Goal: Information Seeking & Learning: Understand process/instructions

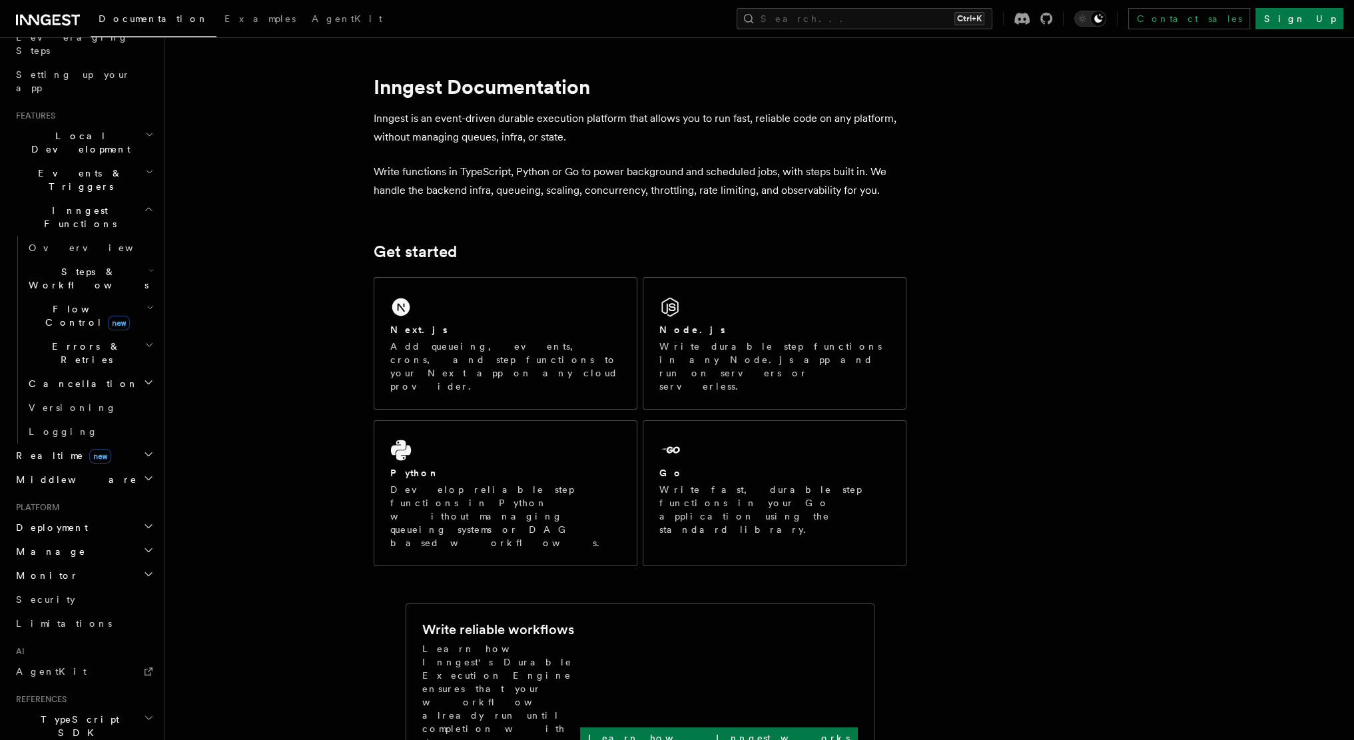
scroll to position [226, 0]
click at [145, 298] on h2 "Flow Control new" at bounding box center [89, 316] width 133 height 37
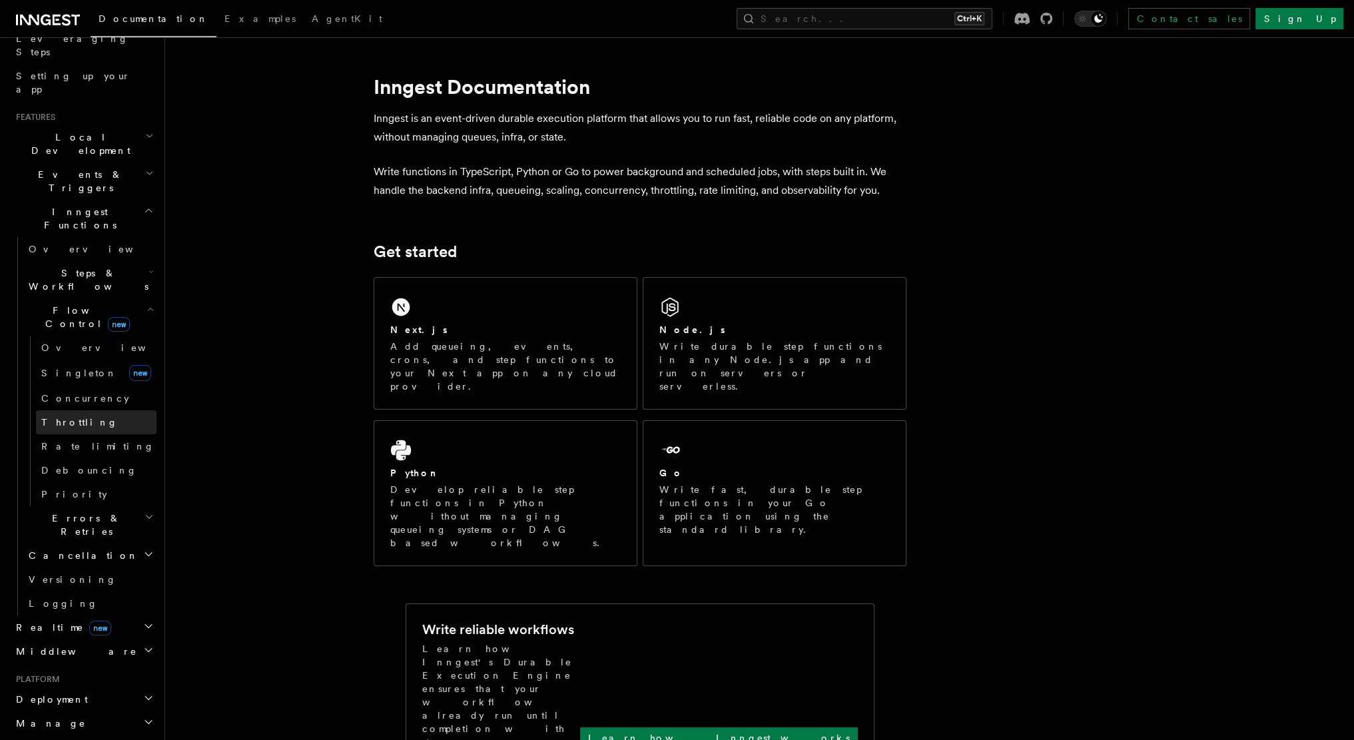
click at [73, 410] on link "Throttling" at bounding box center [96, 422] width 121 height 24
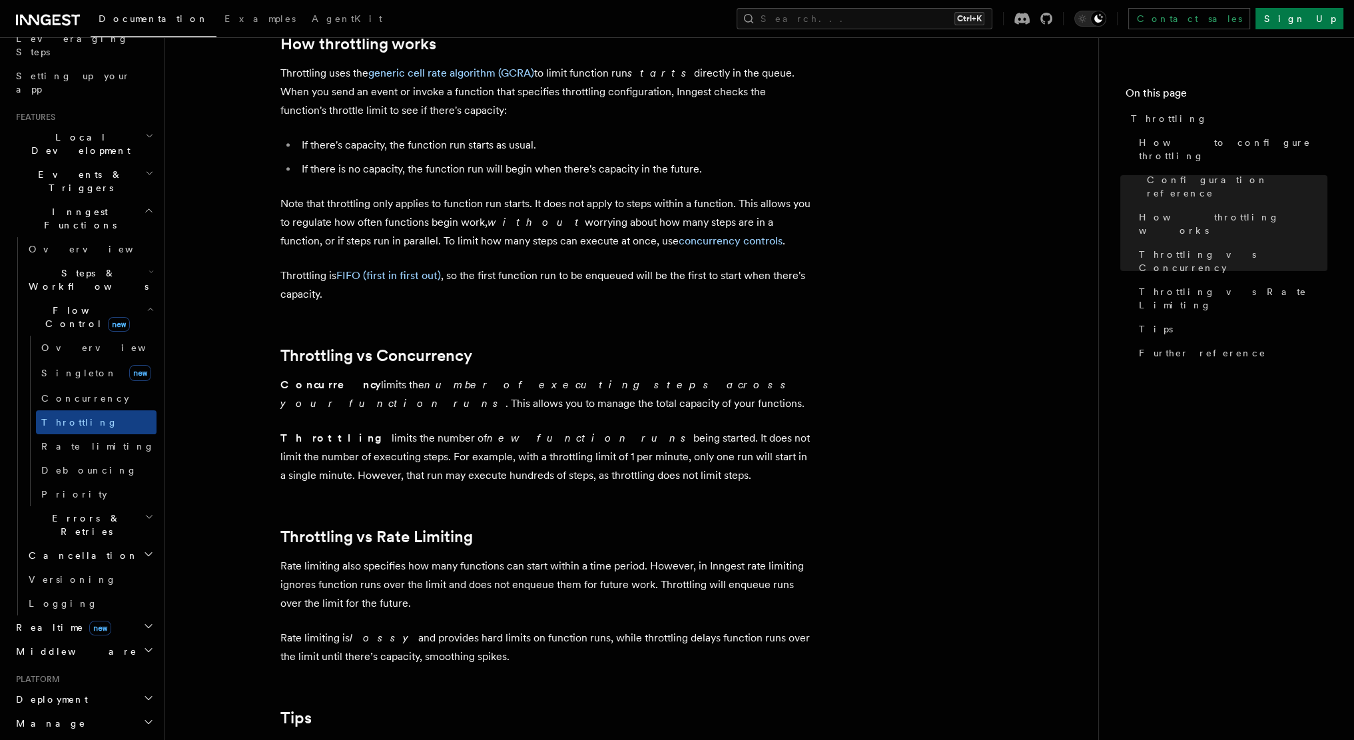
scroll to position [961, 0]
click at [501, 232] on p "Note that throttling only applies to function run starts. It does not apply to …" at bounding box center [546, 223] width 533 height 56
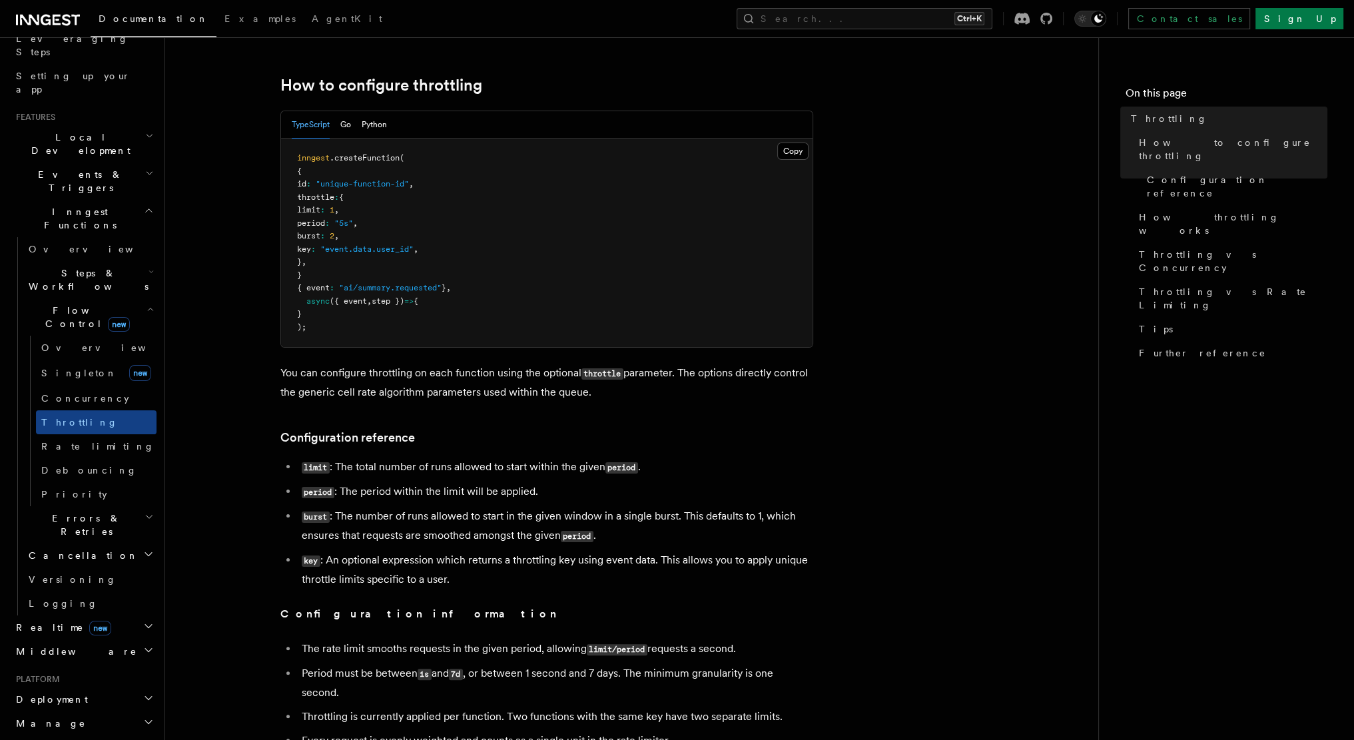
scroll to position [202, 0]
click at [355, 230] on pre "inngest .createFunction ( { id : "unique-function-id" , throttle : { limit : 1 …" at bounding box center [547, 245] width 532 height 208
click at [540, 215] on pre "inngest .createFunction ( { id : "unique-function-id" , throttle : { limit : 1 …" at bounding box center [547, 245] width 532 height 208
drag, startPoint x: 359, startPoint y: 240, endPoint x: 378, endPoint y: 236, distance: 19.2
click at [378, 236] on pre "inngest .createFunction ( { id : "unique-function-id" , throttle : { limit : 1 …" at bounding box center [547, 245] width 532 height 208
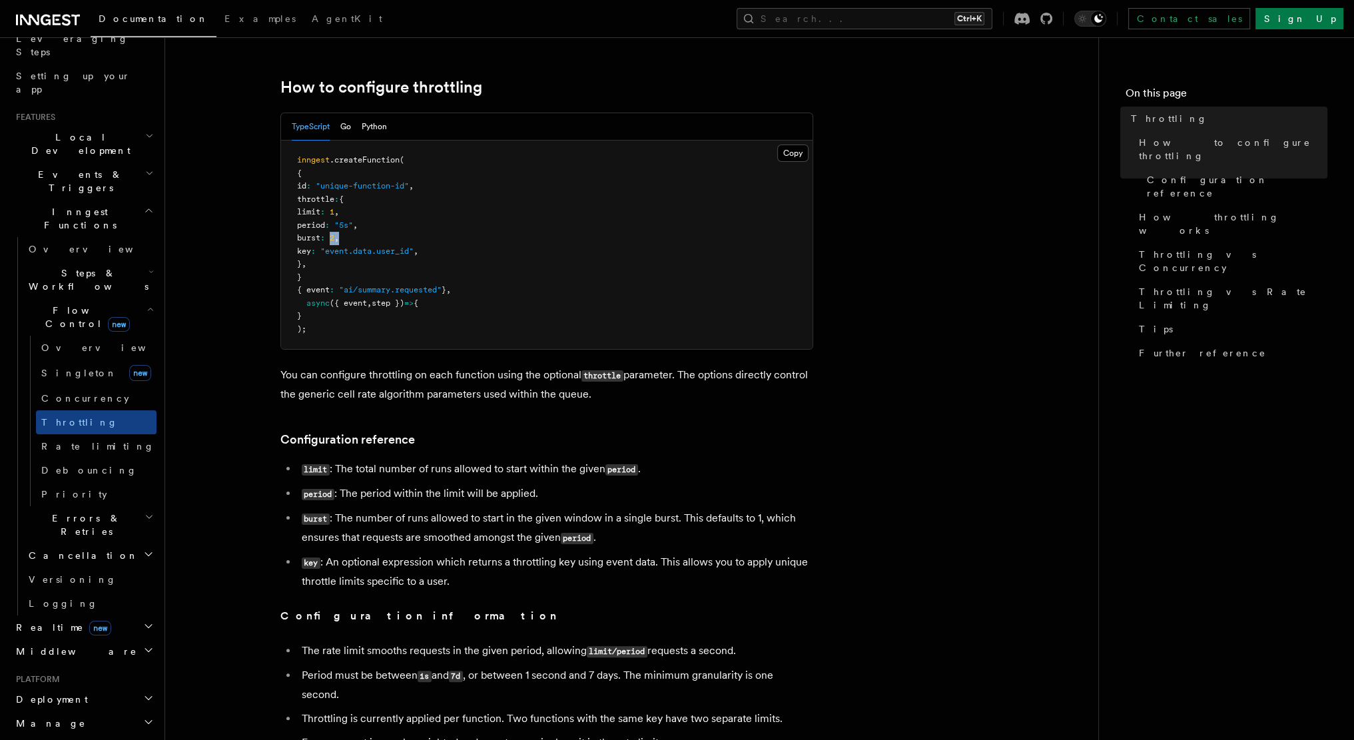
click at [378, 236] on pre "inngest .createFunction ( { id : "unique-function-id" , throttle : { limit : 1 …" at bounding box center [547, 245] width 532 height 208
drag, startPoint x: 378, startPoint y: 236, endPoint x: 359, endPoint y: 239, distance: 18.9
click at [359, 239] on pre "inngest .createFunction ( { id : "unique-function-id" , throttle : { limit : 1 …" at bounding box center [547, 245] width 532 height 208
click at [334, 239] on span "2" at bounding box center [332, 237] width 5 height 9
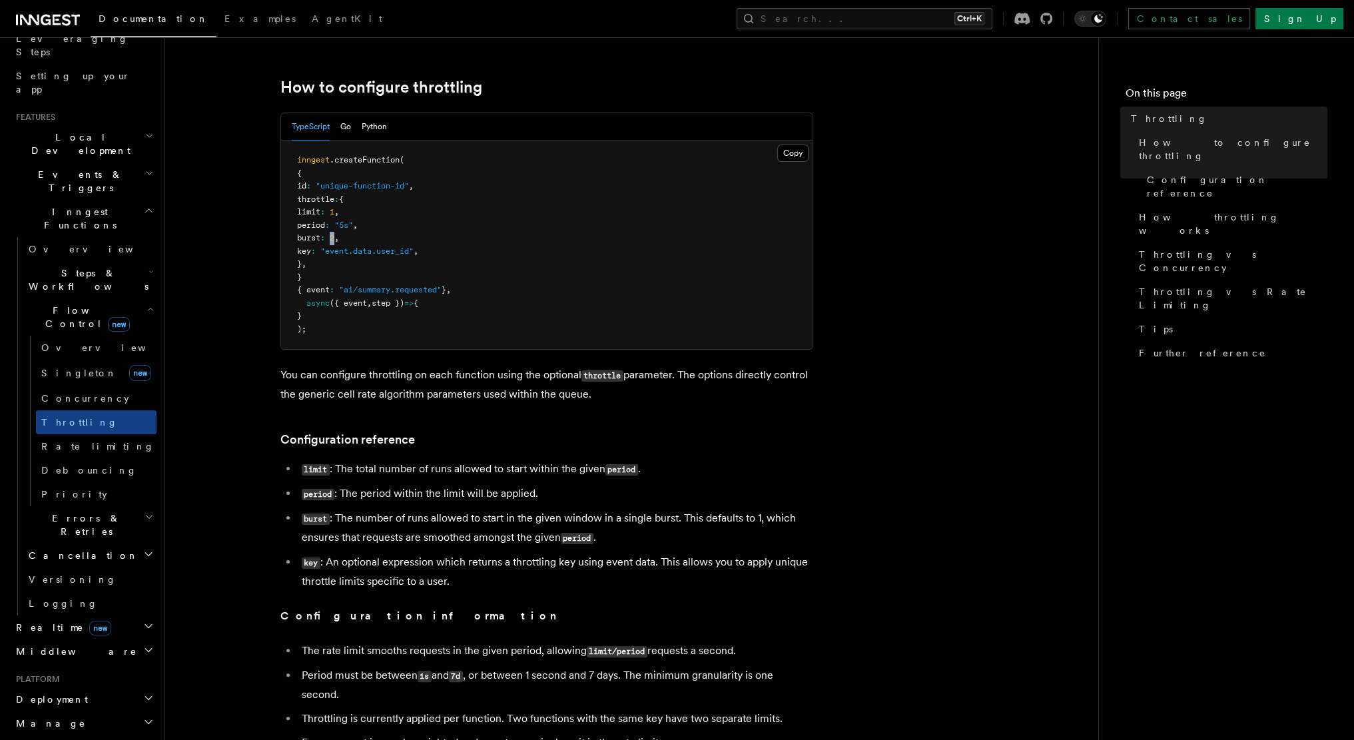
click at [334, 239] on span "2" at bounding box center [332, 237] width 5 height 9
click at [411, 242] on pre "inngest .createFunction ( { id : "unique-function-id" , throttle : { limit : 1 …" at bounding box center [547, 245] width 532 height 208
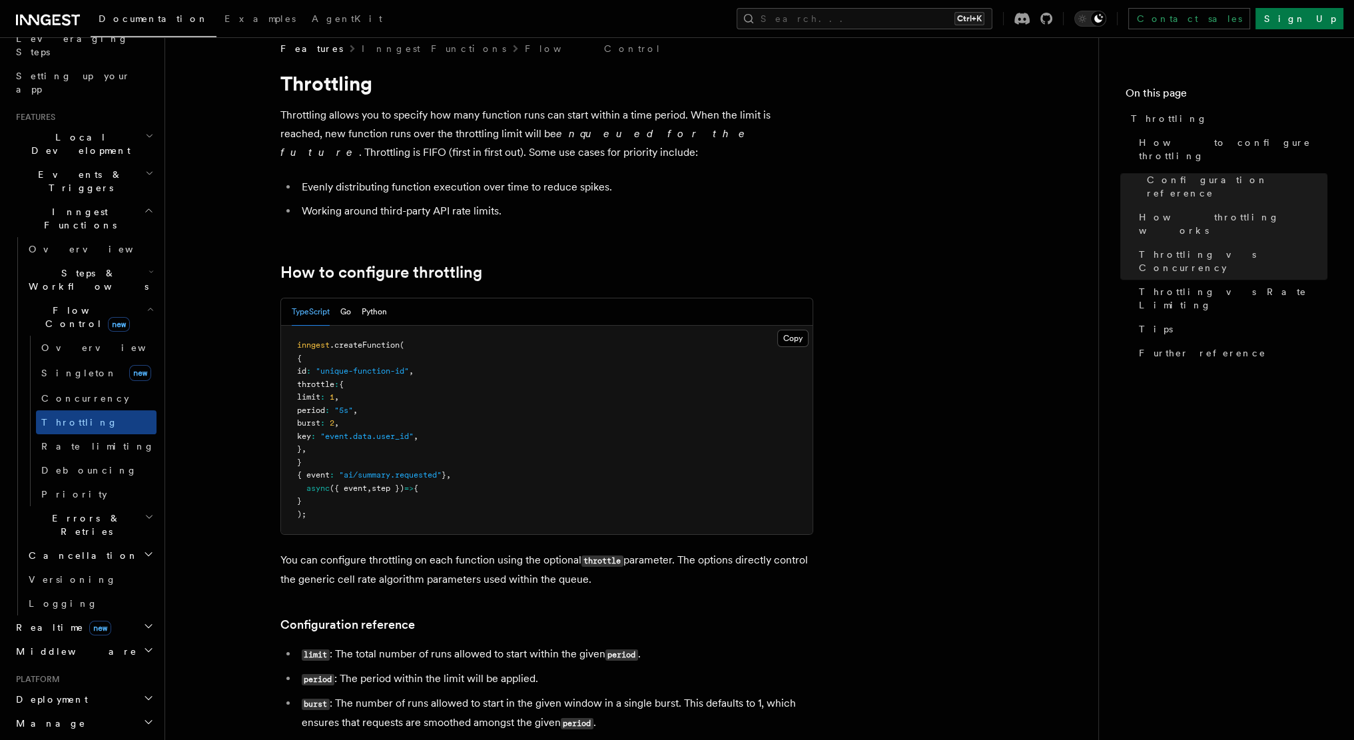
scroll to position [0, 0]
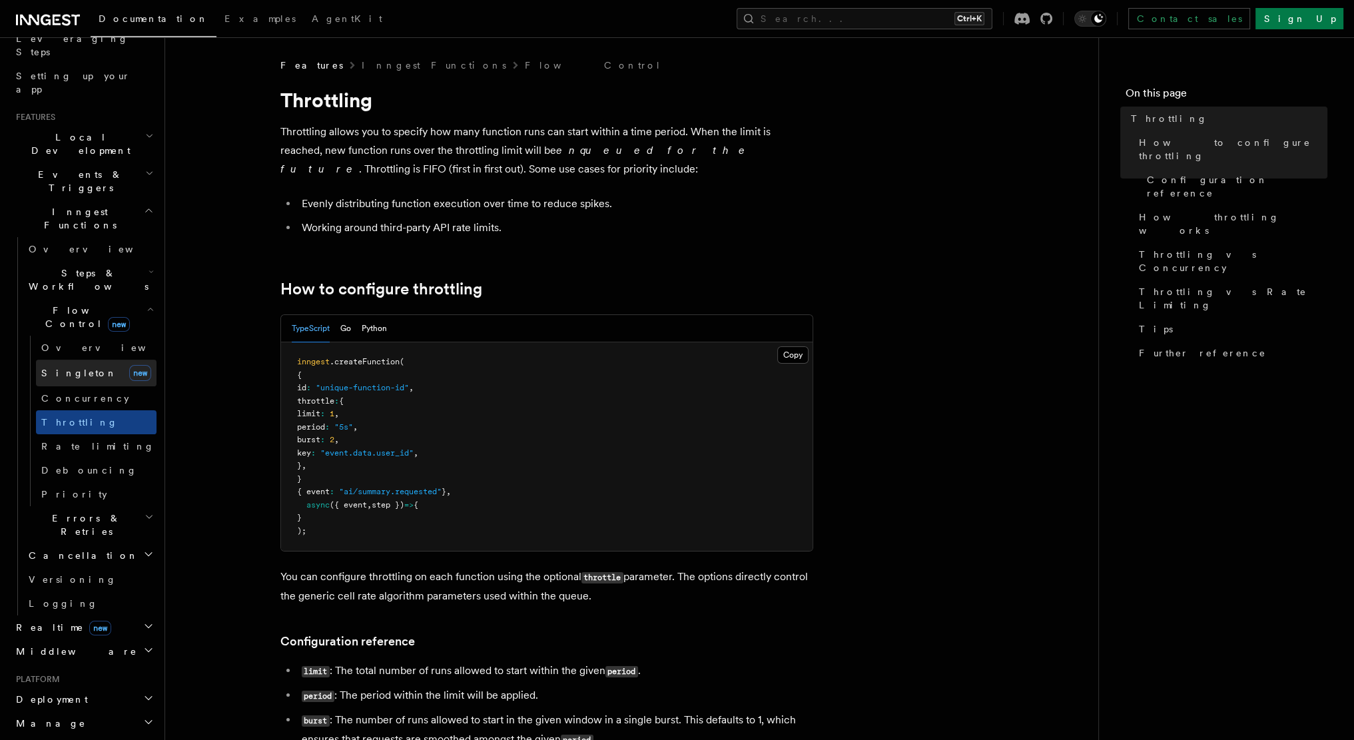
click at [63, 368] on span "Singleton" at bounding box center [79, 373] width 76 height 11
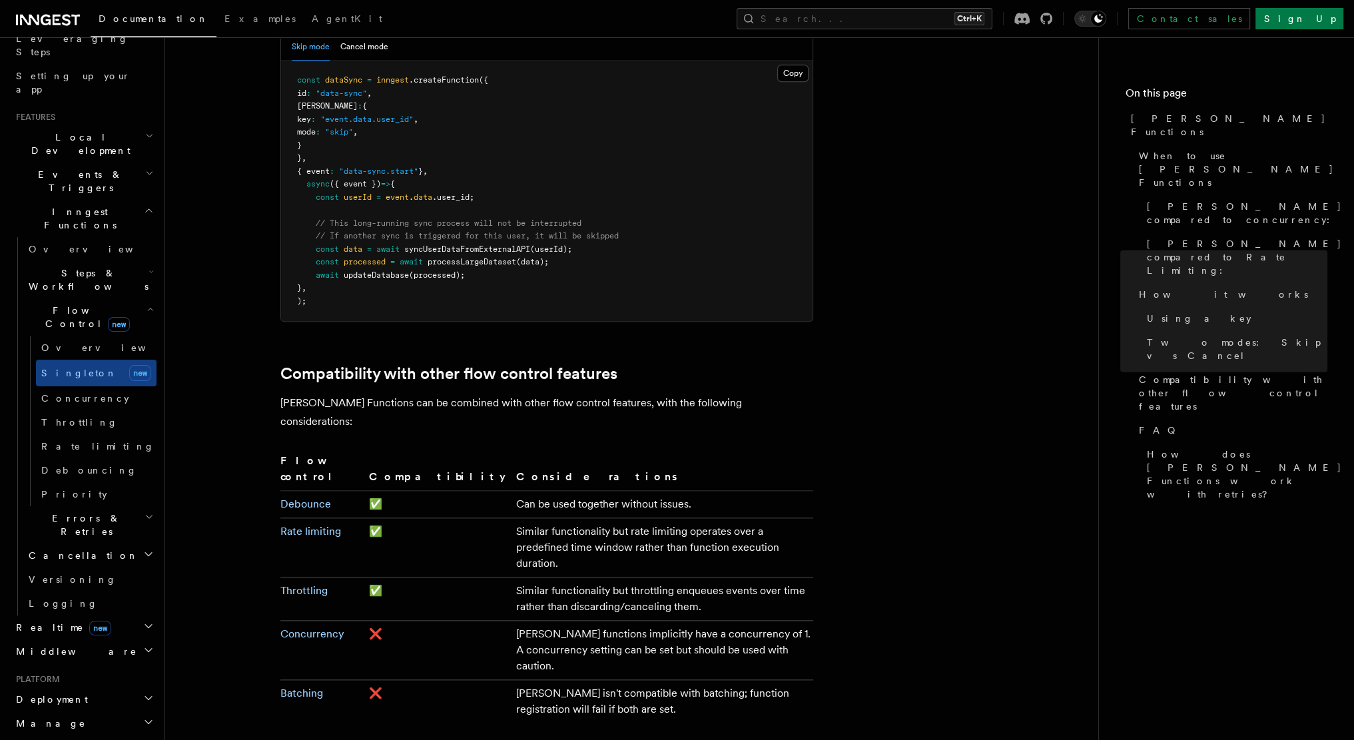
scroll to position [2145, 0]
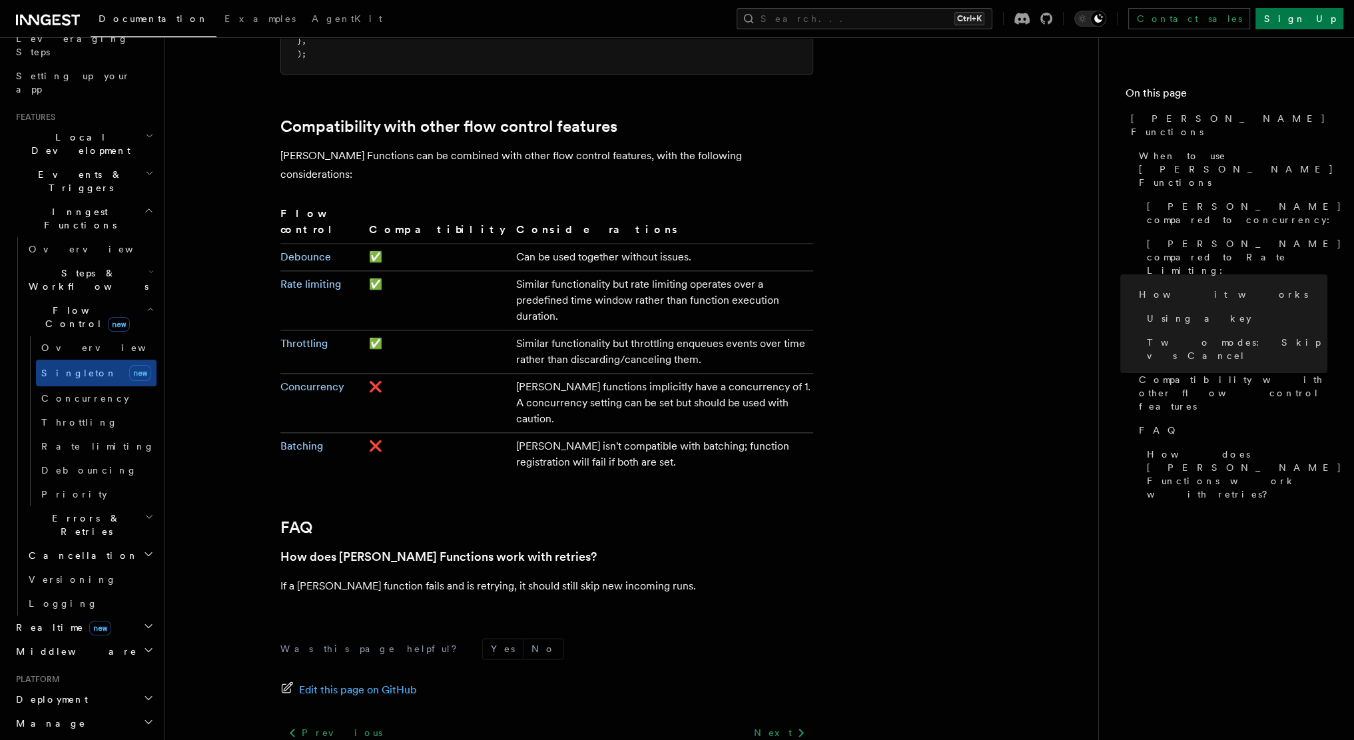
click at [143, 621] on icon "button" at bounding box center [148, 626] width 11 height 11
click at [123, 410] on link "Throttling" at bounding box center [96, 422] width 121 height 24
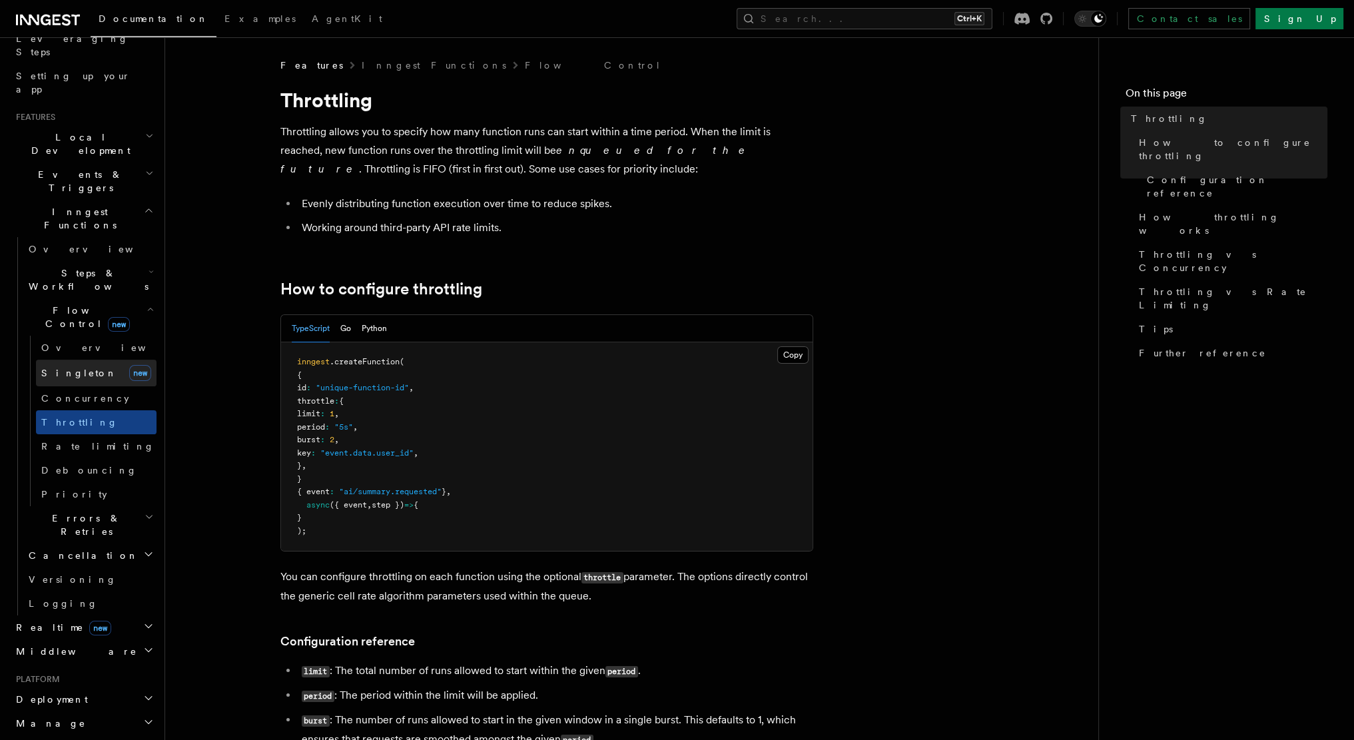
click at [99, 360] on link "[PERSON_NAME] new" at bounding box center [96, 373] width 121 height 27
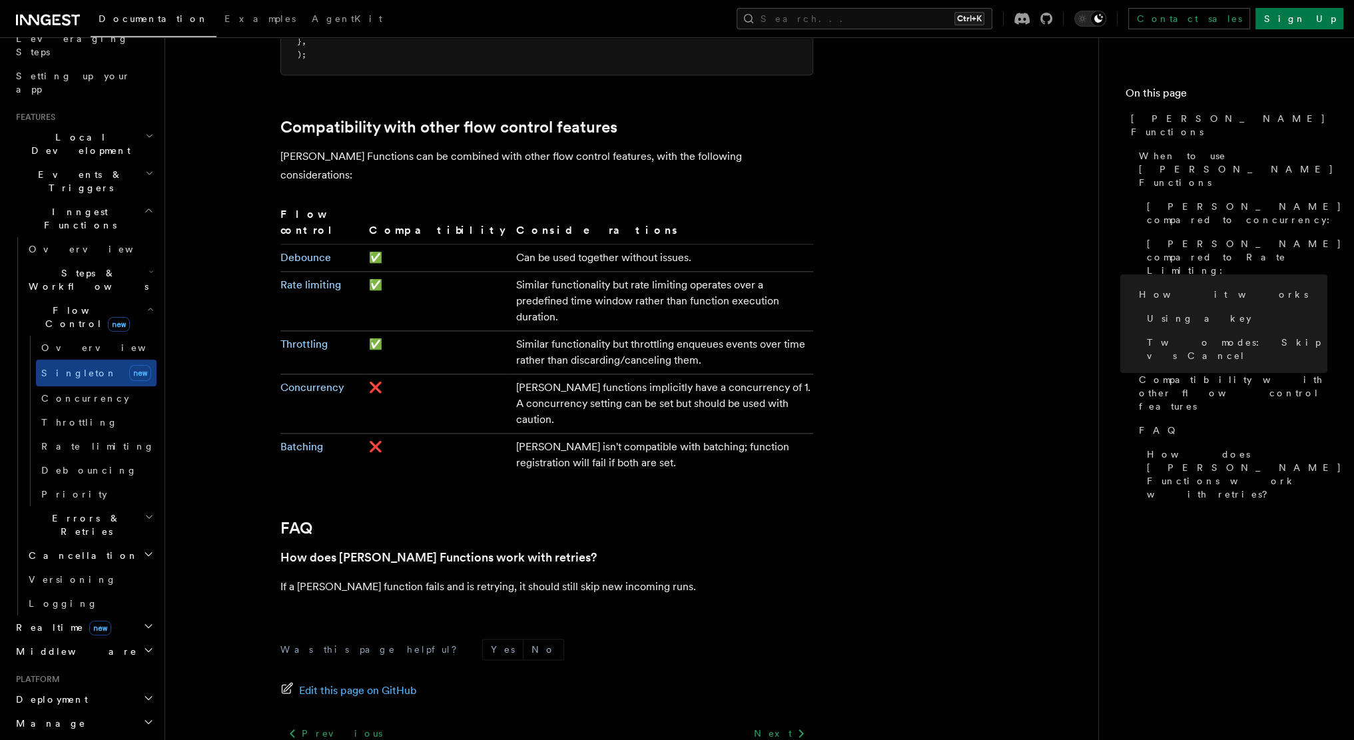
scroll to position [2145, 0]
click at [67, 393] on span "Concurrency" at bounding box center [85, 398] width 88 height 11
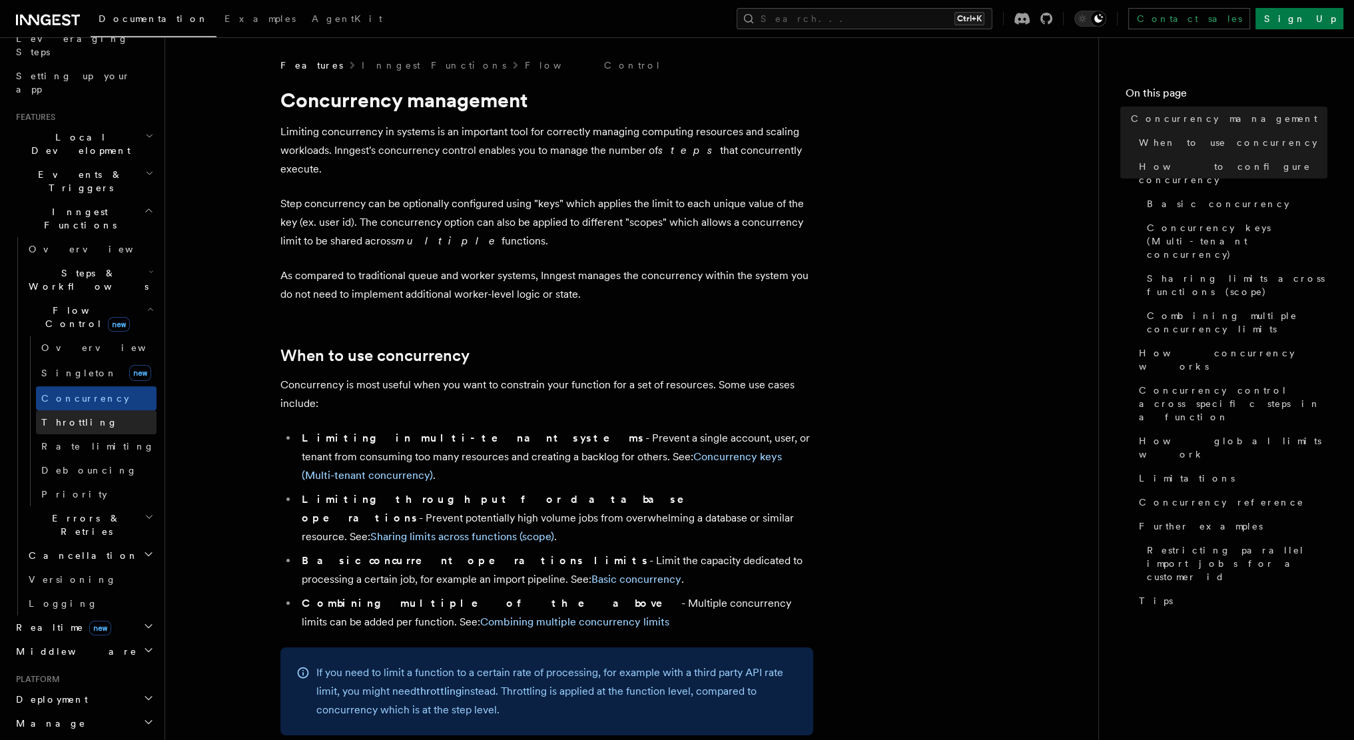
click at [57, 417] on span "Throttling" at bounding box center [79, 422] width 77 height 11
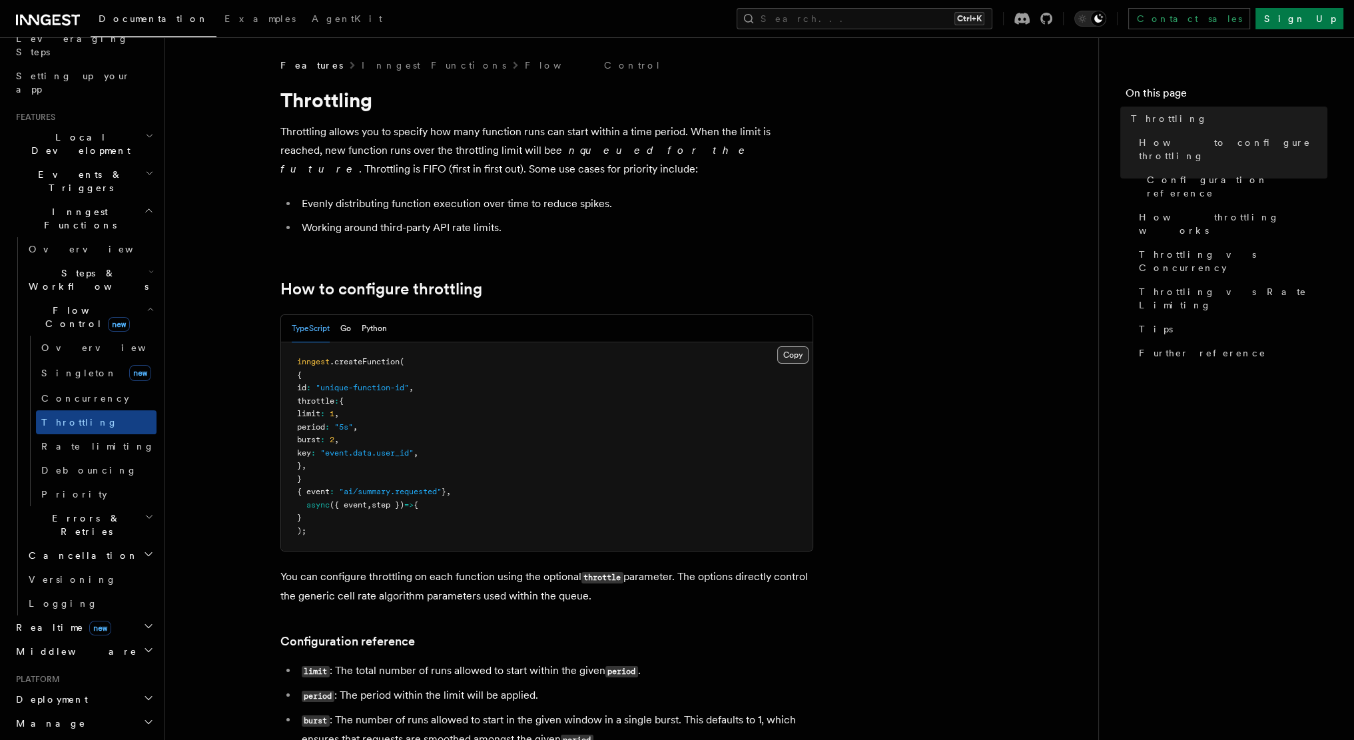
click at [790, 354] on button "Copy Copied" at bounding box center [792, 354] width 31 height 17
click at [370, 327] on button "Python" at bounding box center [374, 328] width 25 height 27
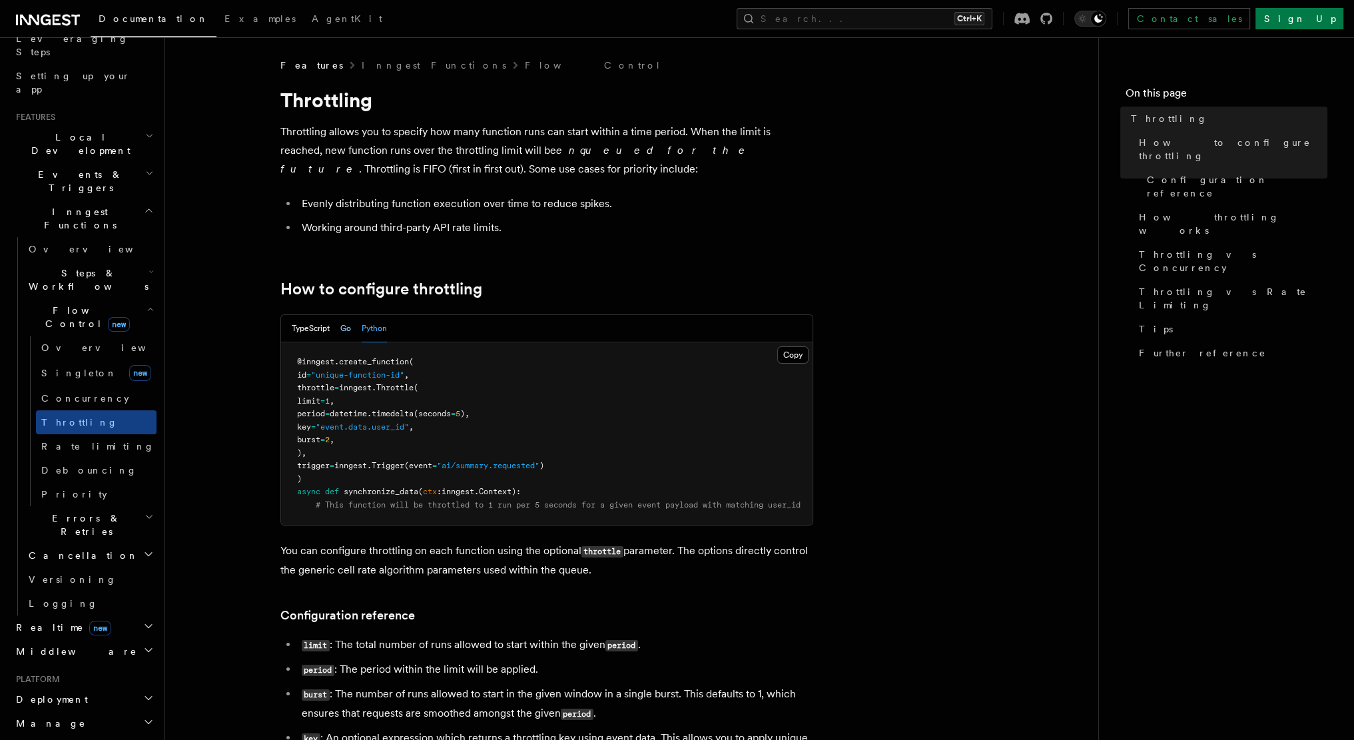
click at [351, 327] on button "Go" at bounding box center [345, 328] width 11 height 27
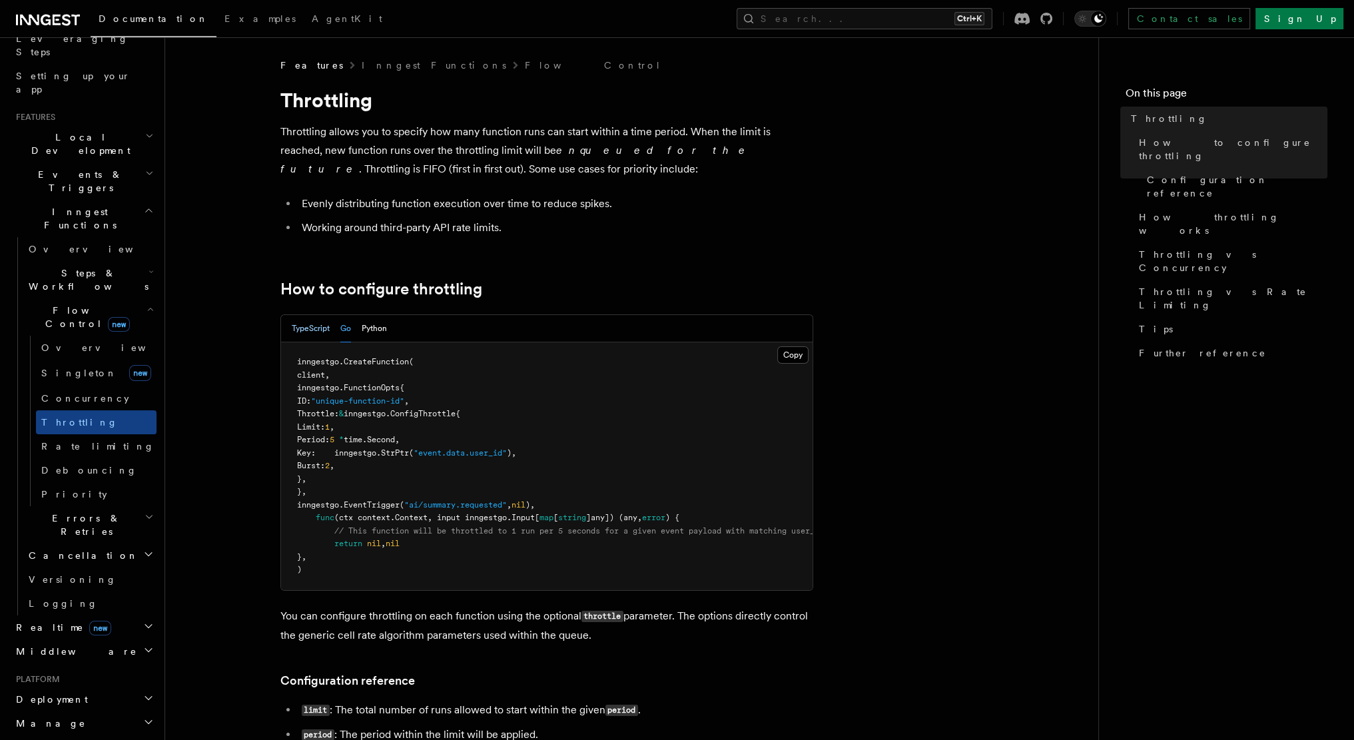
click at [314, 326] on button "TypeScript" at bounding box center [311, 328] width 38 height 27
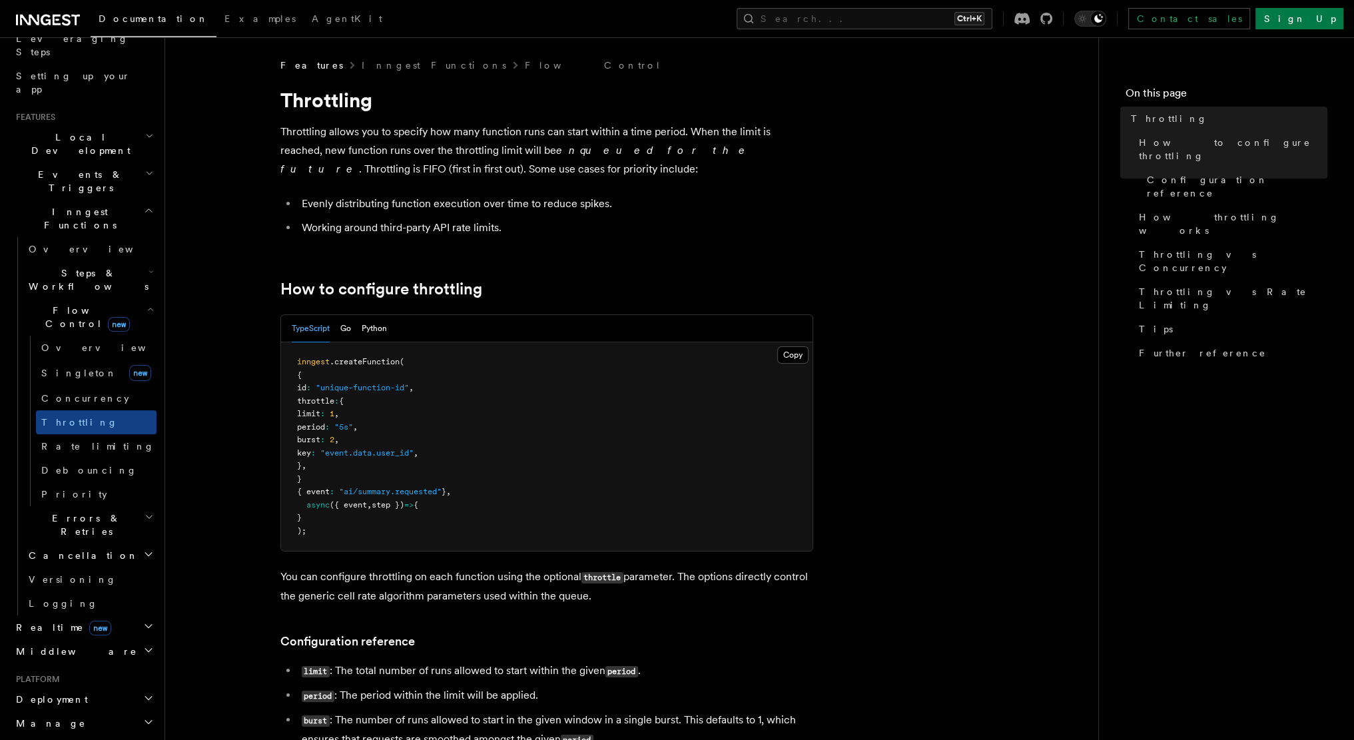
click at [476, 511] on pre "inngest .createFunction ( { id : "unique-function-id" , throttle : { limit : 1 …" at bounding box center [547, 446] width 532 height 208
click at [476, 485] on pre "inngest .createFunction ( { id : "unique-function-id" , throttle : { limit : 1 …" at bounding box center [547, 446] width 532 height 208
click at [496, 396] on pre "inngest .createFunction ( { id : "unique-function-id" , throttle : { limit : 1 …" at bounding box center [547, 446] width 532 height 208
click at [673, 208] on li "Evenly distributing function execution over time to reduce spikes." at bounding box center [556, 203] width 516 height 19
